Goal: Information Seeking & Learning: Learn about a topic

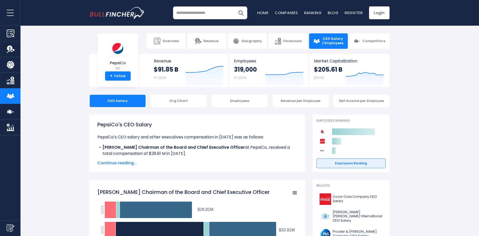
click at [108, 163] on span "Continue reading..." at bounding box center [197, 163] width 200 height 6
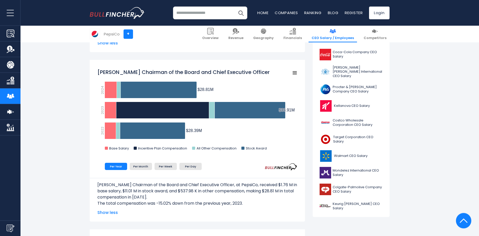
scroll to position [157, 0]
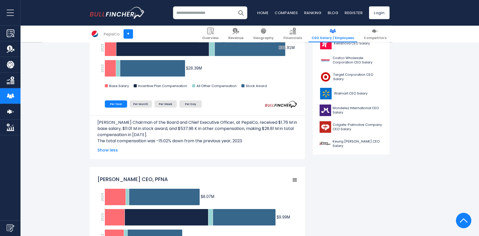
scroll to position [209, 0]
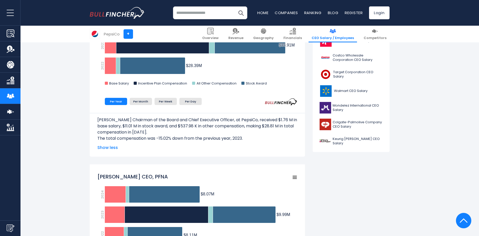
click at [110, 147] on span "Show less" at bounding box center [197, 147] width 200 height 6
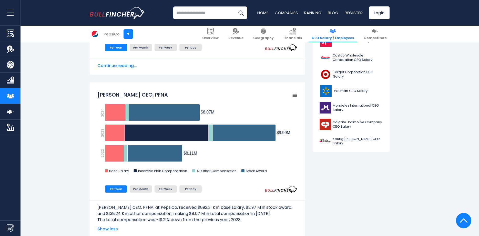
click at [126, 67] on span "Continue reading..." at bounding box center [197, 66] width 200 height 6
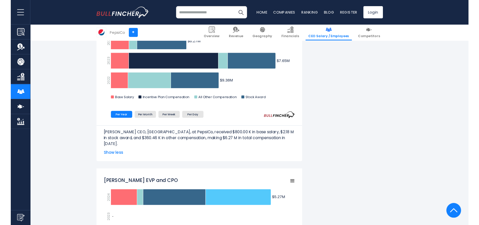
scroll to position [628, 0]
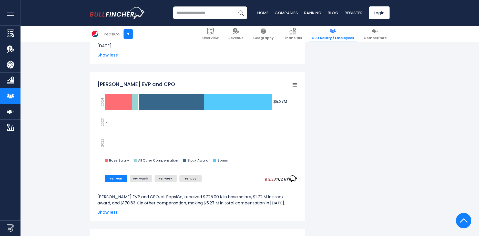
click at [62, 131] on div "PepsiCo's CEO Salary PepsiCo's CEO salary and other executives compensation in …" at bounding box center [239, 229] width 479 height 1485
click at [347, 117] on div "PepsiCo's CEO Salary PepsiCo's CEO salary and other executives compensation in …" at bounding box center [240, 216] width 300 height 1459
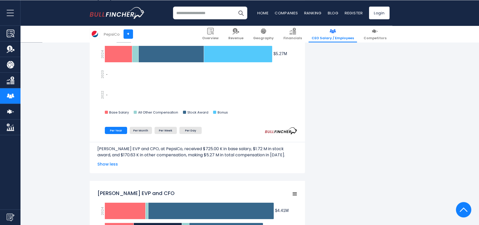
scroll to position [675, 0]
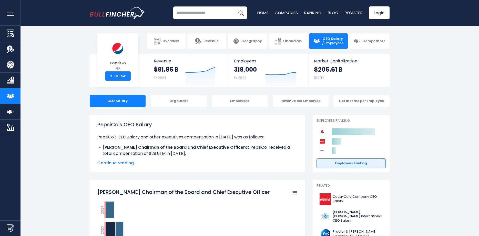
scroll to position [26, 0]
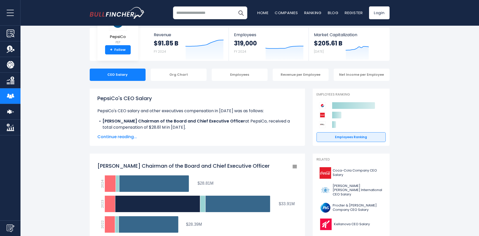
click at [113, 139] on span "Continue reading..." at bounding box center [197, 137] width 200 height 6
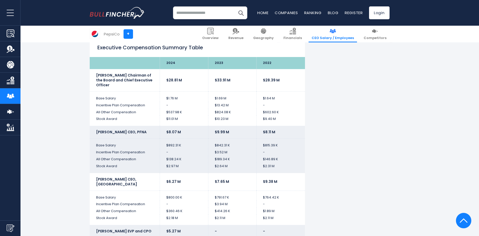
scroll to position [994, 0]
